Goal: Navigation & Orientation: Find specific page/section

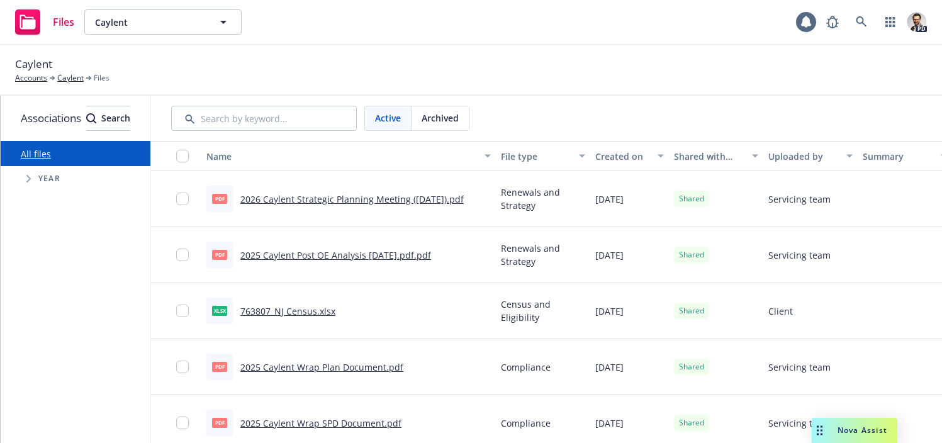
drag, startPoint x: 391, startPoint y: 26, endPoint x: 400, endPoint y: 24, distance: 9.0
click at [392, 26] on div "Files Caylent Caylent 1 PD" at bounding box center [471, 22] width 942 height 45
